Goal: Transaction & Acquisition: Obtain resource

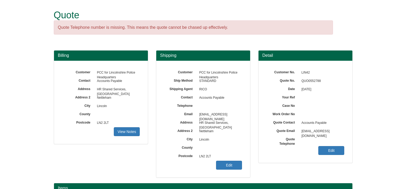
scroll to position [65, 0]
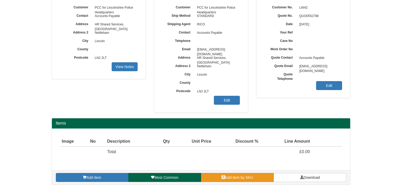
click at [257, 176] on link "Add item by SKU" at bounding box center [237, 177] width 73 height 9
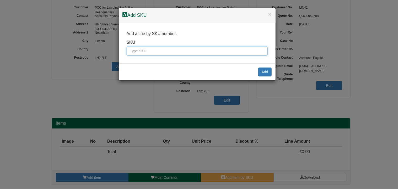
paste input "999171"
type input "999171"
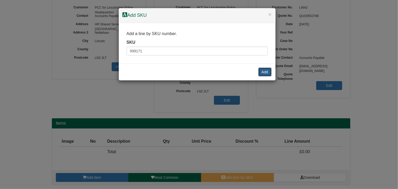
click at [268, 72] on button "Add" at bounding box center [264, 72] width 13 height 9
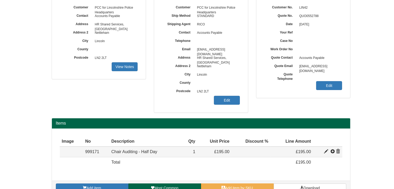
click at [327, 151] on span at bounding box center [326, 152] width 4 height 4
type input "Chair Auditing - Half Day"
type input "125.00"
type input "195.00"
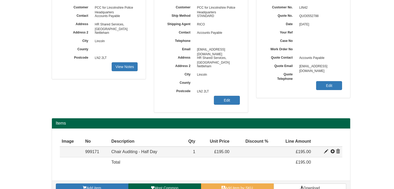
type input "1"
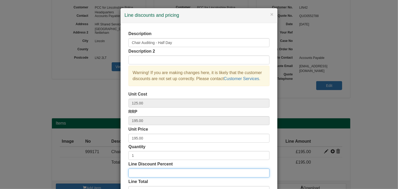
click at [151, 173] on input "Line Discount Percent" at bounding box center [198, 173] width 141 height 9
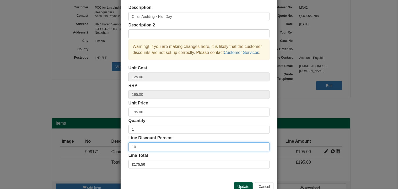
type input "10"
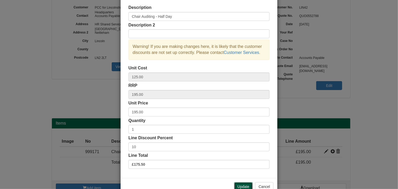
click at [243, 185] on button "Update" at bounding box center [243, 186] width 19 height 9
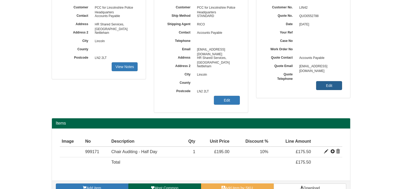
click at [332, 87] on link "Edit" at bounding box center [329, 85] width 26 height 9
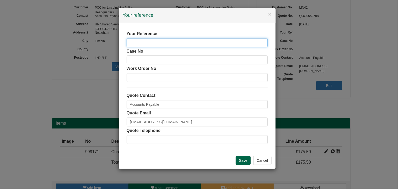
click at [206, 42] on input "text" at bounding box center [197, 42] width 141 height 9
type input "Chair Audit"
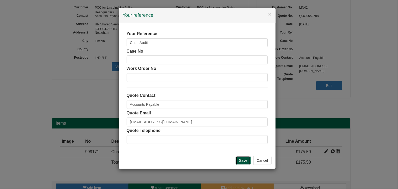
click at [244, 159] on input "Save" at bounding box center [243, 160] width 15 height 9
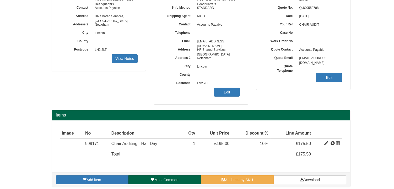
scroll to position [75, 0]
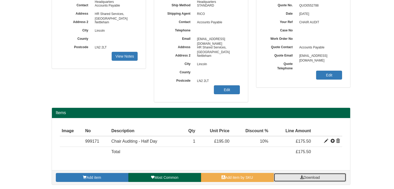
click at [306, 176] on span "Download" at bounding box center [311, 178] width 16 height 4
